Goal: Task Accomplishment & Management: Manage account settings

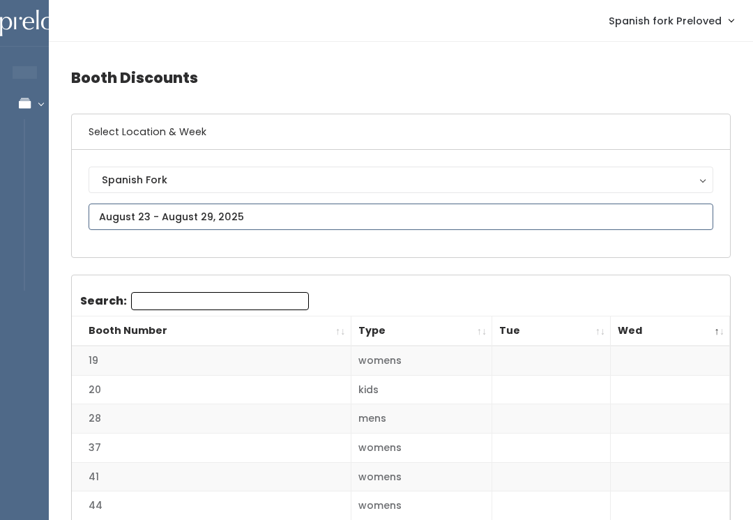
click at [666, 213] on input "text" at bounding box center [401, 217] width 624 height 26
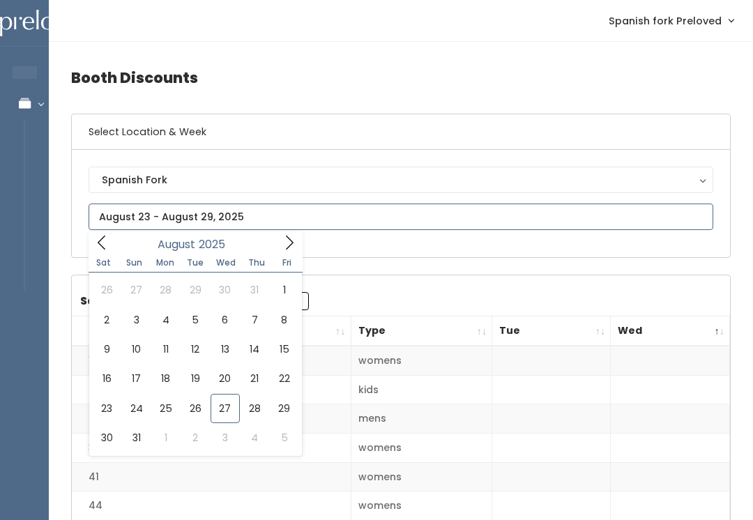
click at [306, 224] on input "text" at bounding box center [401, 217] width 624 height 26
click at [282, 250] on icon at bounding box center [289, 242] width 15 height 15
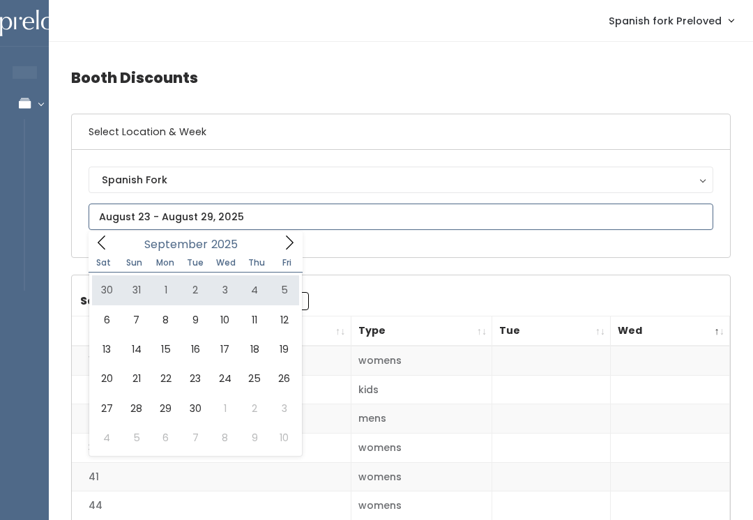
type input "August 30 to September 5"
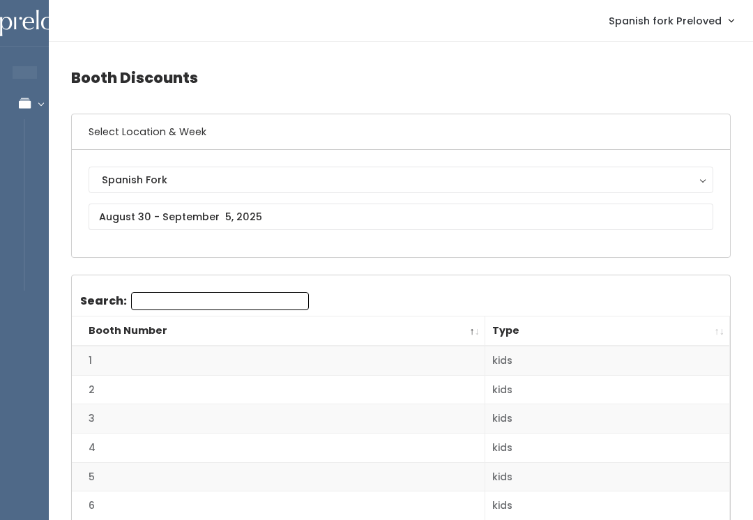
click at [208, 242] on div "Spanish Fork Spanish Fork" at bounding box center [401, 203] width 658 height 107
click at [224, 296] on input "Search:" at bounding box center [220, 301] width 178 height 18
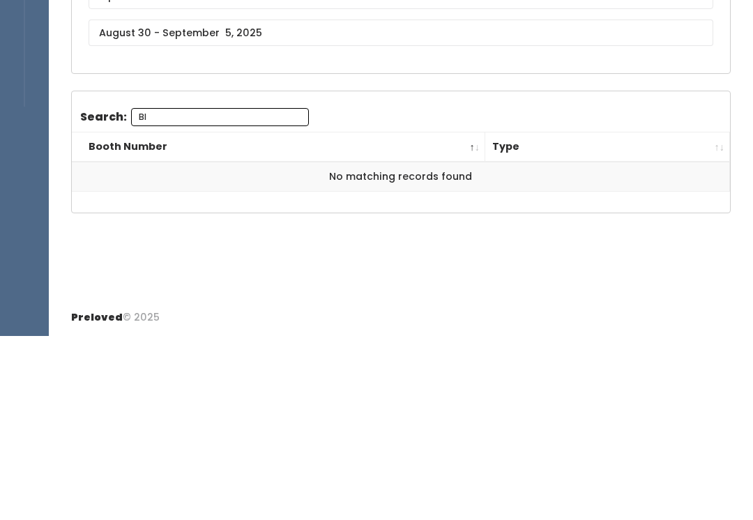
type input "B"
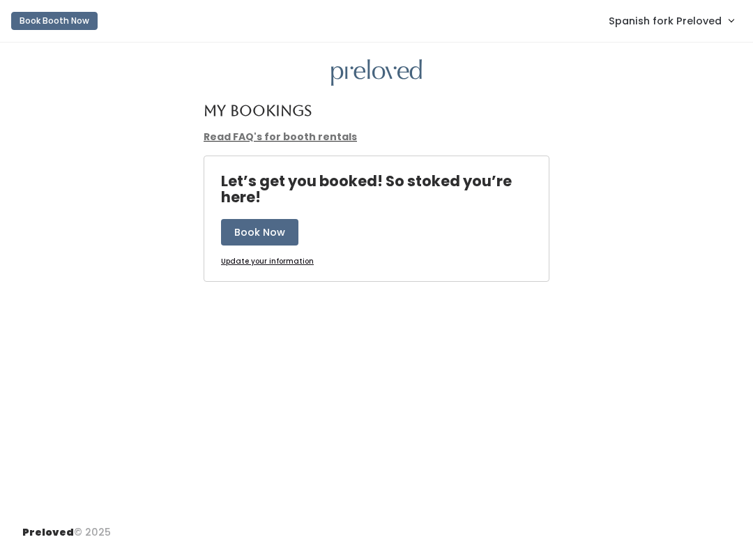
click at [682, 35] on link "Spanish fork Preloved" at bounding box center [671, 21] width 153 height 30
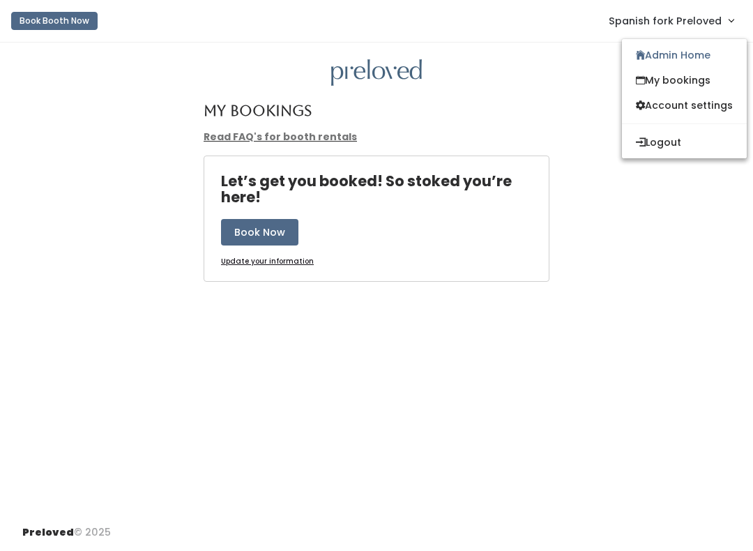
click at [675, 54] on link "Admin Home" at bounding box center [684, 55] width 125 height 25
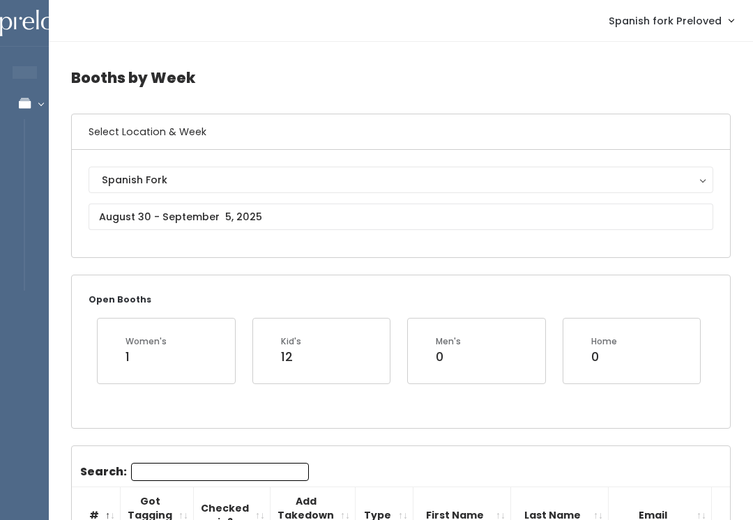
click at [432, 184] on div "Spanish Fork" at bounding box center [401, 179] width 598 height 15
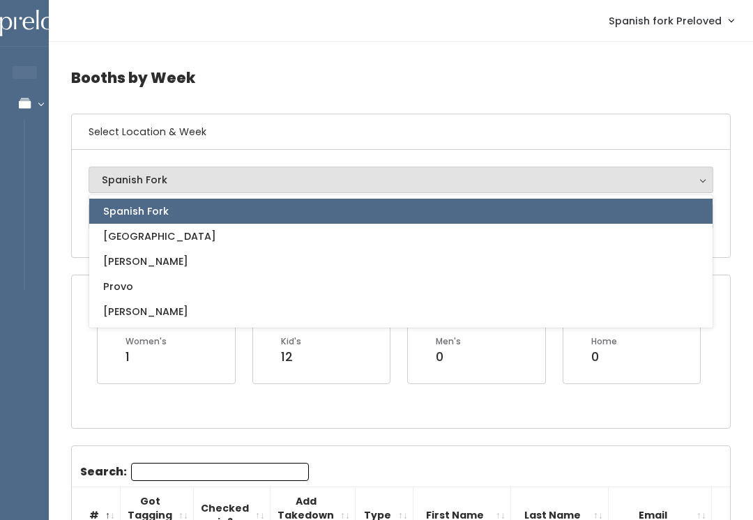
click at [502, 132] on h6 "Select Location & Week" at bounding box center [401, 132] width 658 height 36
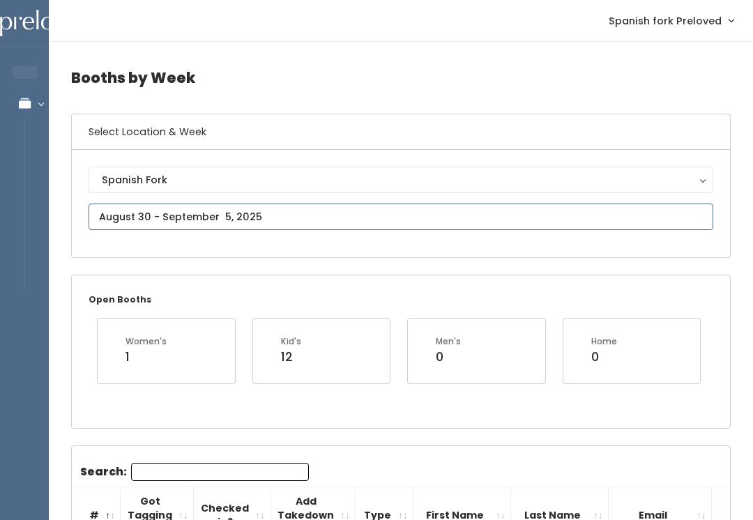
click at [409, 207] on input "text" at bounding box center [401, 217] width 624 height 26
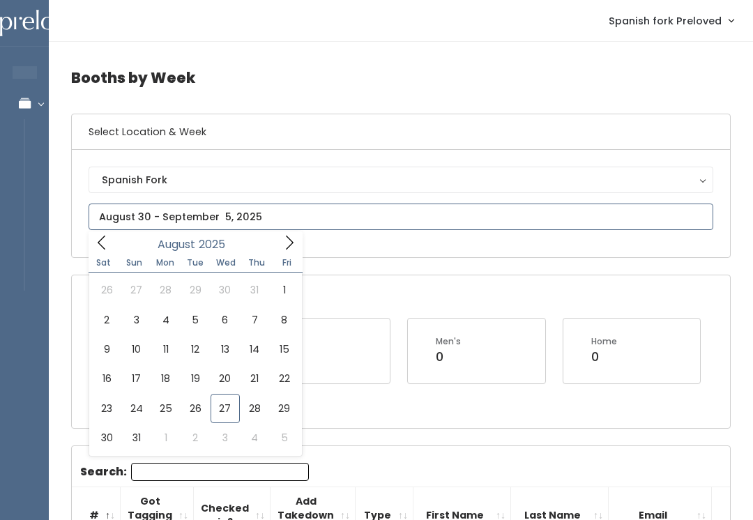
click at [290, 249] on icon at bounding box center [289, 242] width 15 height 15
type input "September 6 to September 12"
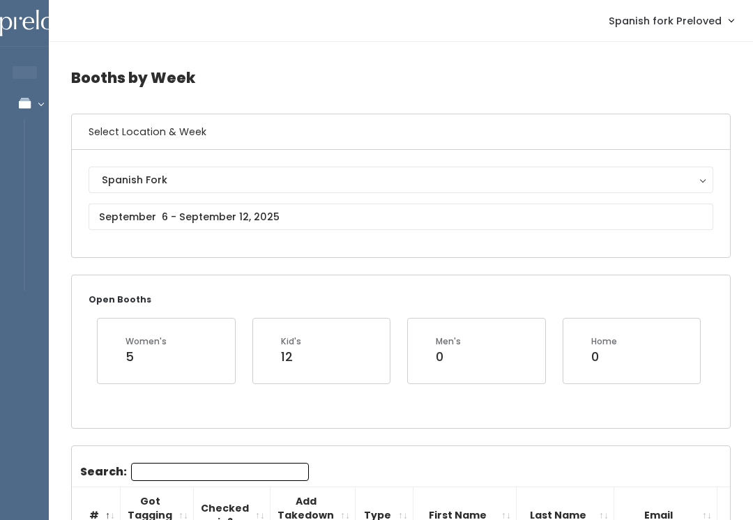
click at [207, 475] on input "Search:" at bounding box center [220, 472] width 178 height 18
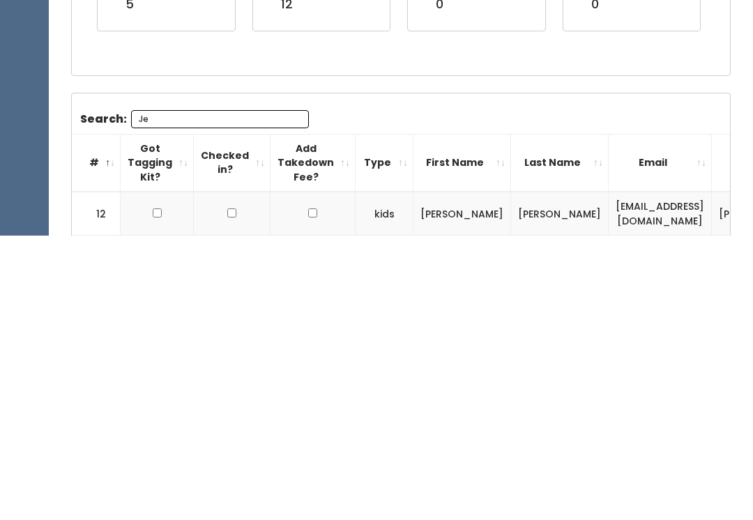
type input "[PERSON_NAME]"
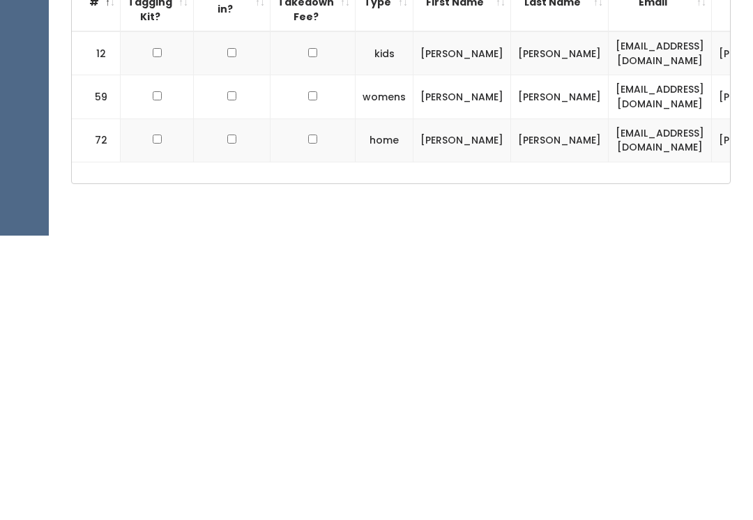
scroll to position [297, 0]
